Goal: Navigation & Orientation: Find specific page/section

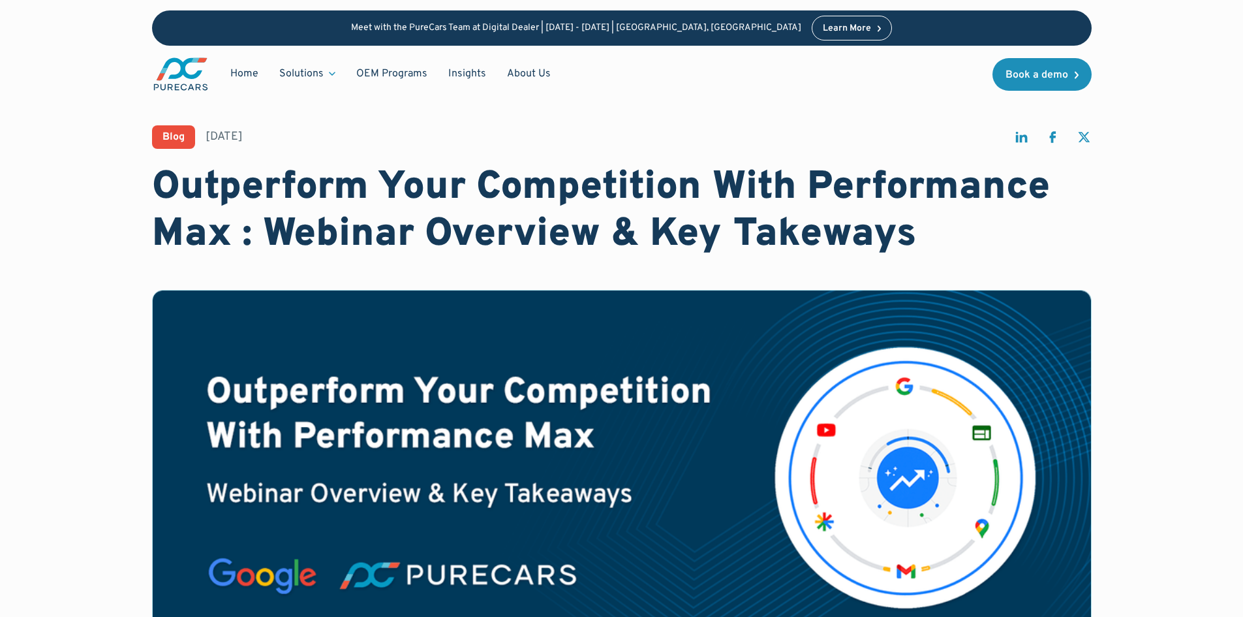
click at [189, 68] on img "main" at bounding box center [180, 74] width 57 height 36
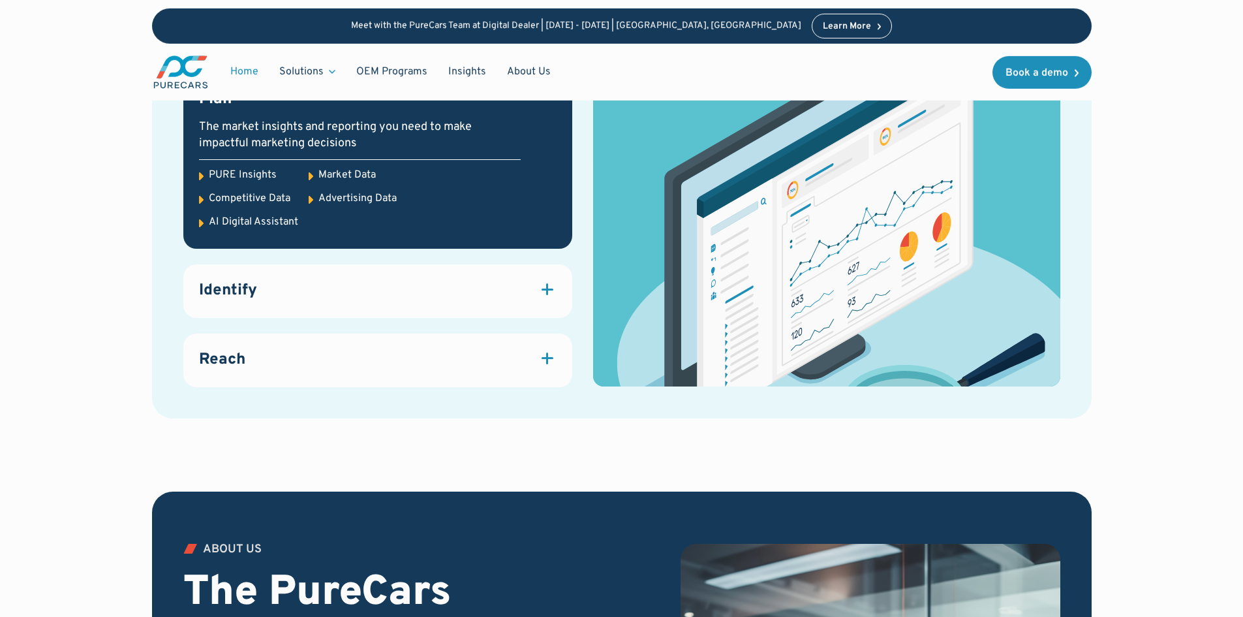
scroll to position [1827, 0]
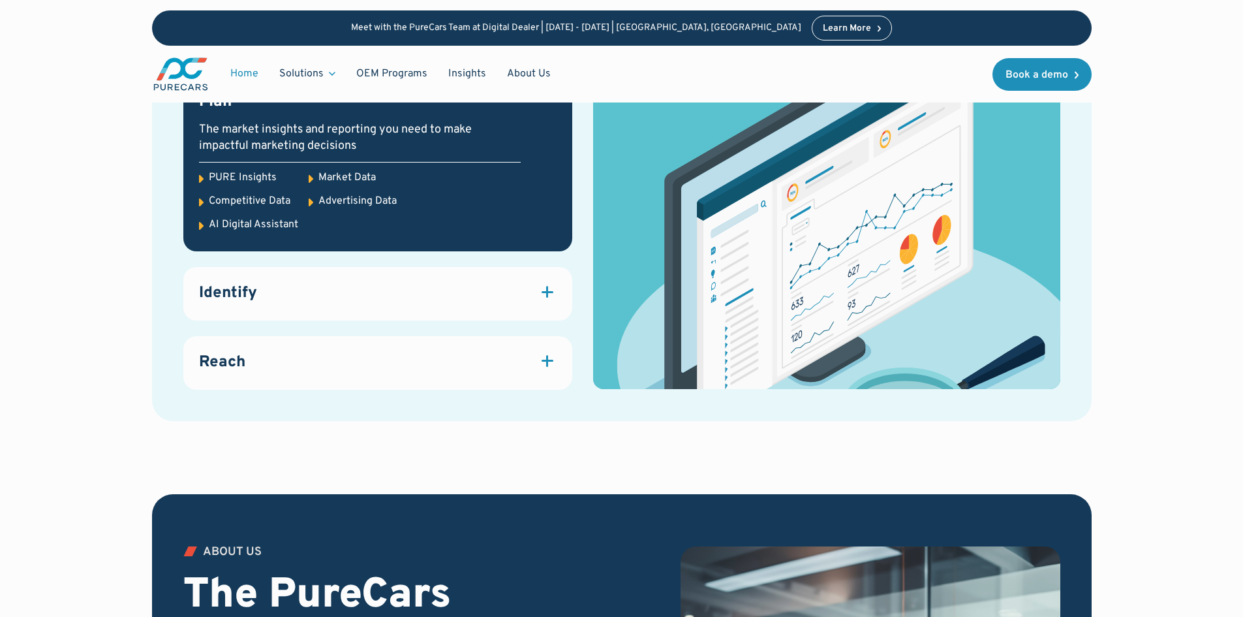
click at [546, 297] on div at bounding box center [547, 292] width 2 height 12
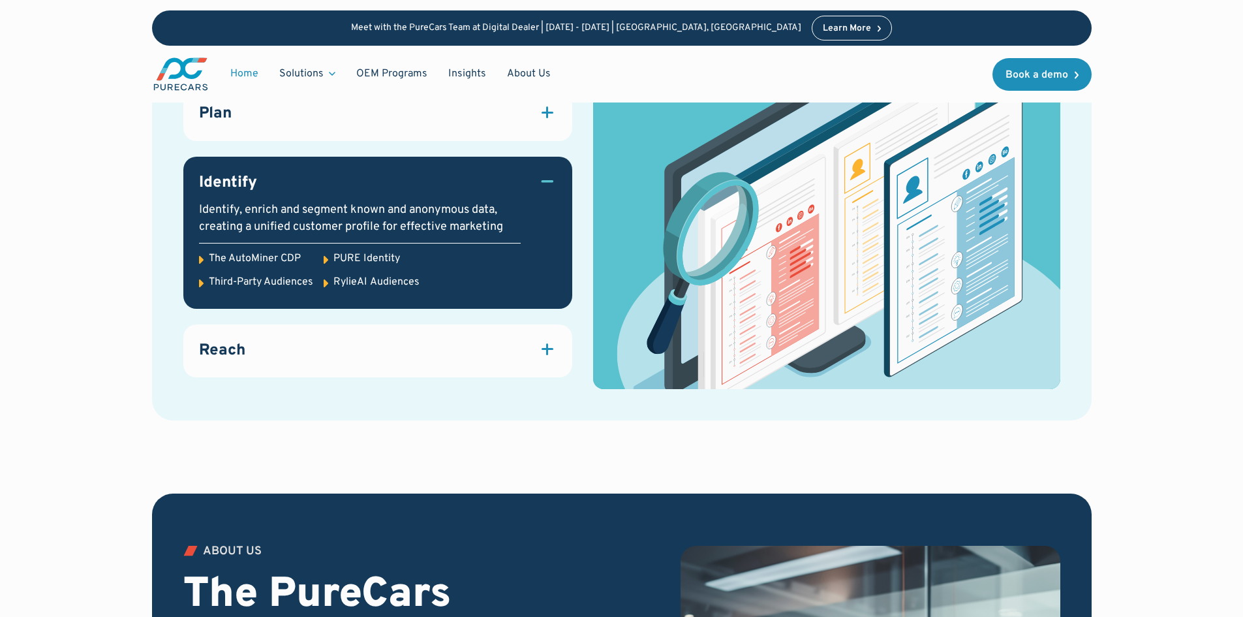
click at [558, 358] on link "Reach Attract quality traffic to your website and dealership with marketing sol…" at bounding box center [377, 351] width 389 height 54
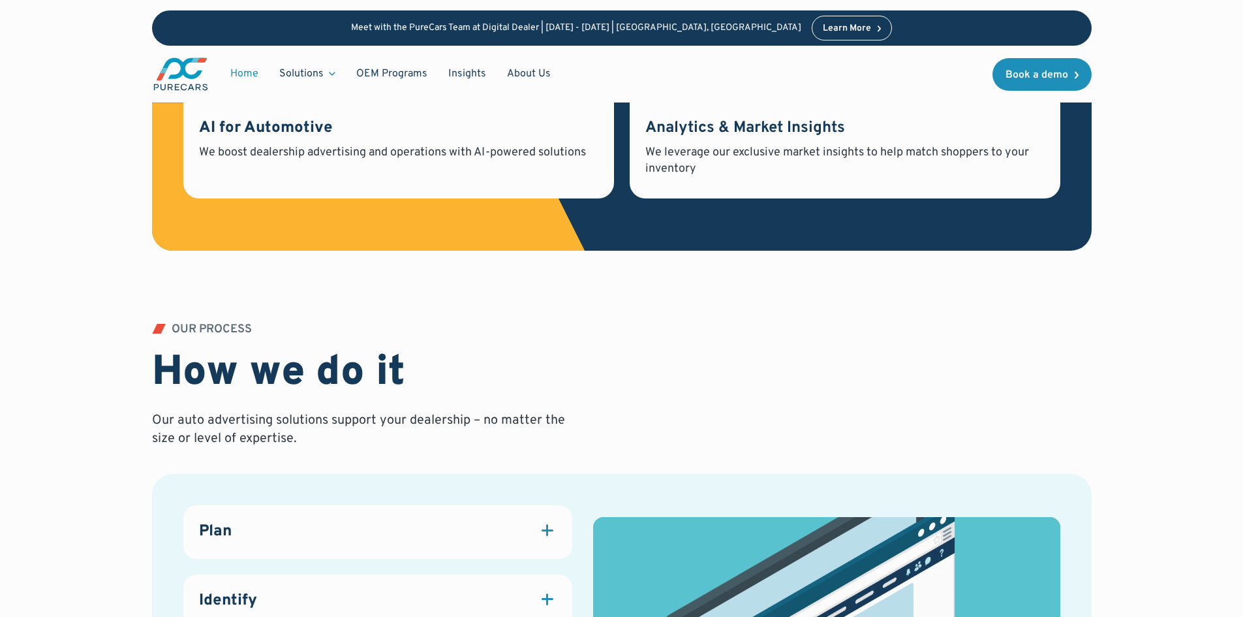
scroll to position [1293, 0]
